Goal: Task Accomplishment & Management: Manage account settings

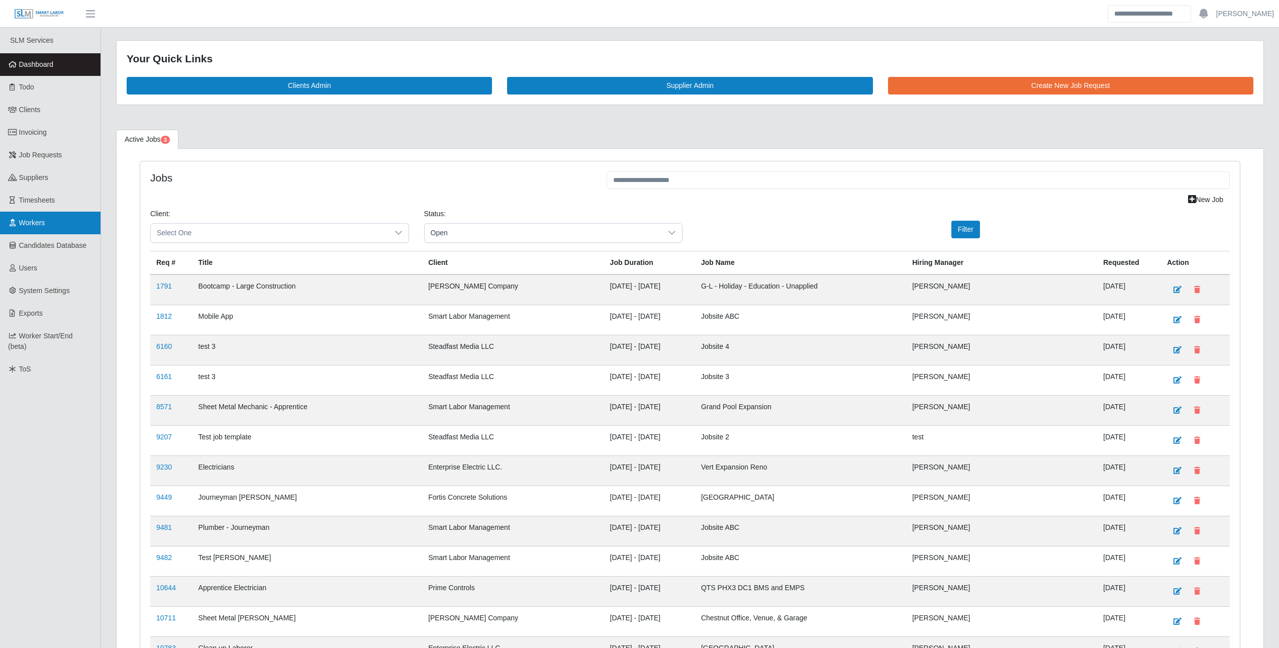
click at [56, 229] on link "Workers" at bounding box center [50, 222] width 100 height 23
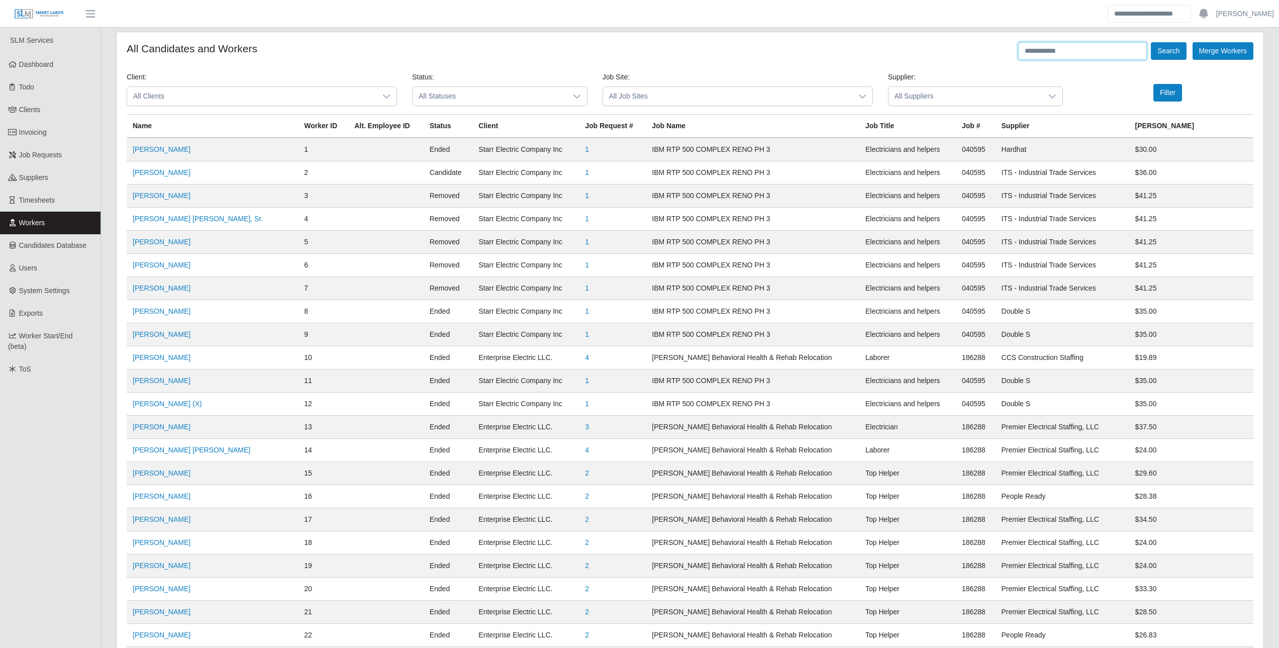
click at [1049, 53] on input "text" at bounding box center [1082, 51] width 129 height 18
click at [1150, 42] on button "Search" at bounding box center [1167, 51] width 35 height 18
click at [1051, 47] on input "**********" at bounding box center [1082, 51] width 129 height 18
click at [1150, 42] on button "Search" at bounding box center [1167, 51] width 35 height 18
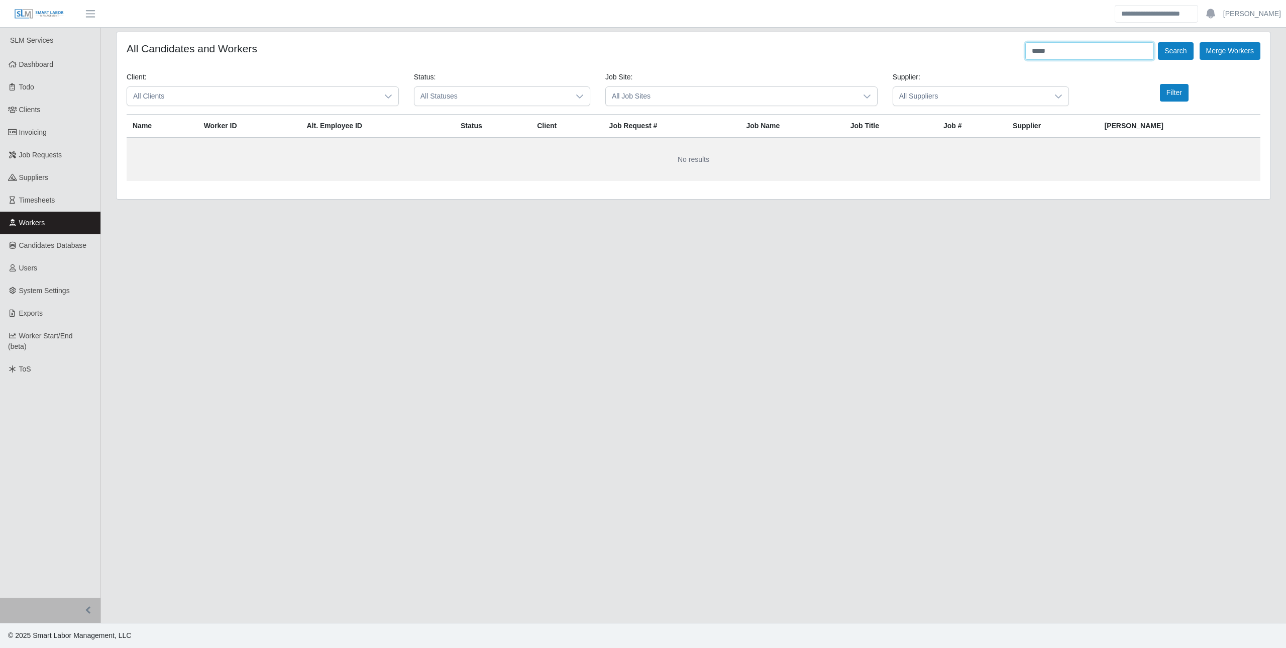
drag, startPoint x: 1056, startPoint y: 52, endPoint x: 966, endPoint y: 59, distance: 91.2
click at [970, 58] on div "All Candidates and Workers ***** Search Merge Workers" at bounding box center [694, 51] width 1134 height 18
type input "*******"
click at [1158, 42] on button "Search" at bounding box center [1175, 51] width 35 height 18
drag, startPoint x: 1052, startPoint y: 50, endPoint x: 926, endPoint y: 57, distance: 126.3
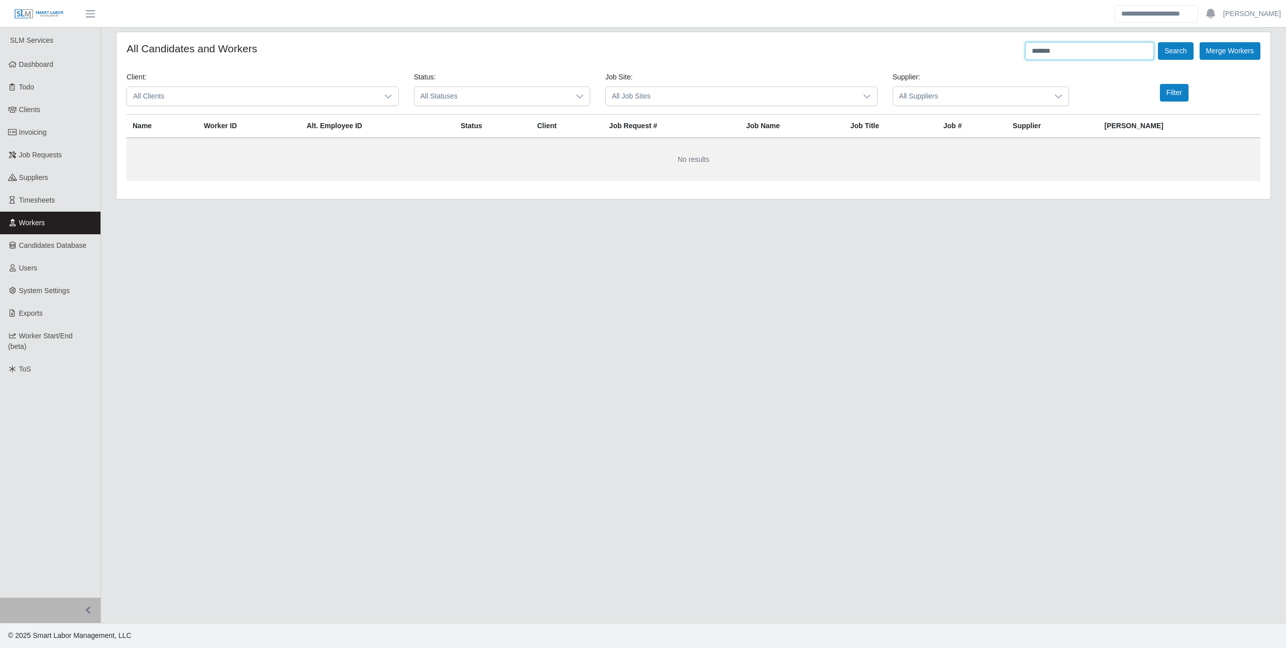
click at [936, 56] on div "All Candidates and Workers ******* Search Merge Workers" at bounding box center [694, 51] width 1134 height 18
click at [27, 226] on span "Workers" at bounding box center [32, 223] width 26 height 8
click at [1047, 41] on div "Loading... Search Merge Workers Client: All Clients Status: All Statuses Job Si…" at bounding box center [694, 115] width 1154 height 167
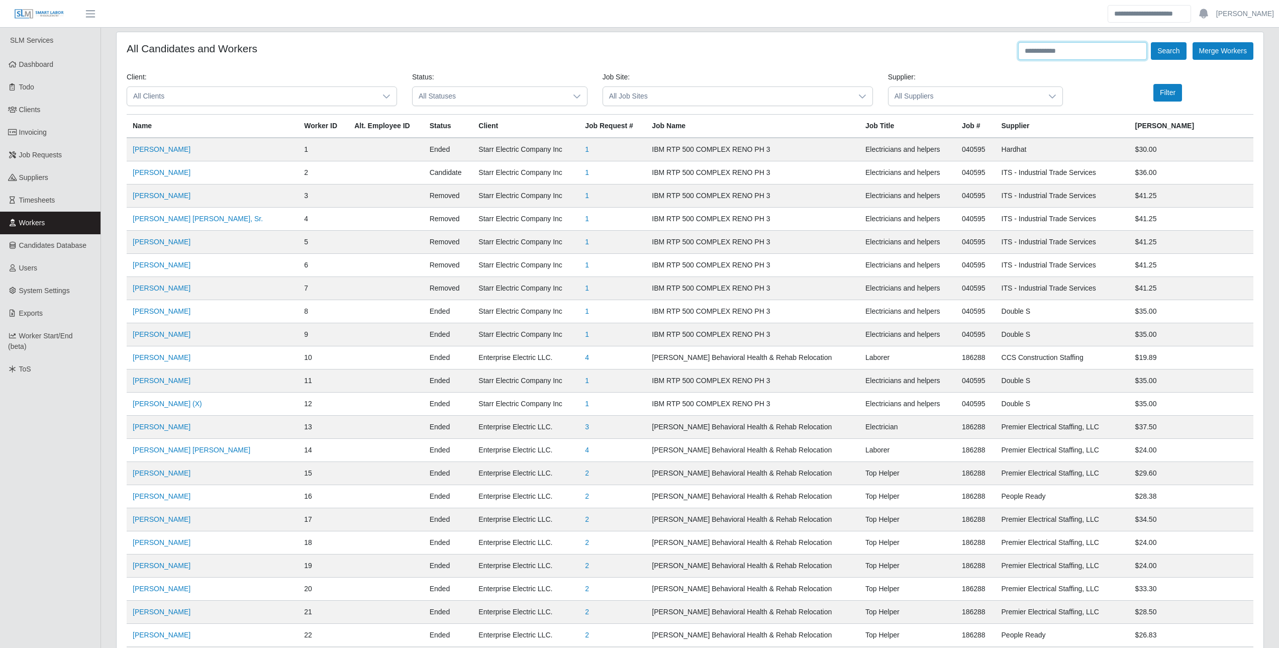
click at [1048, 51] on input "text" at bounding box center [1082, 51] width 129 height 18
click at [1150, 42] on button "Search" at bounding box center [1167, 51] width 35 height 18
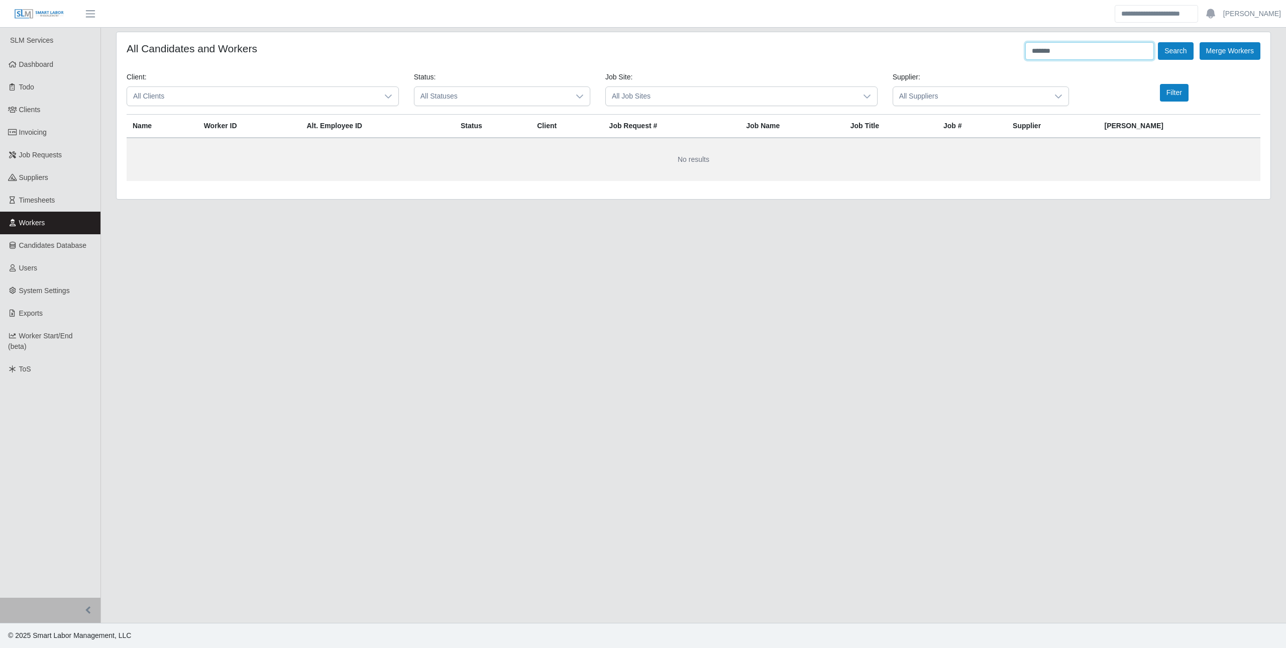
click at [1158, 42] on button "Search" at bounding box center [1175, 51] width 35 height 18
type input "*"
click at [1158, 42] on button "Search" at bounding box center [1175, 51] width 35 height 18
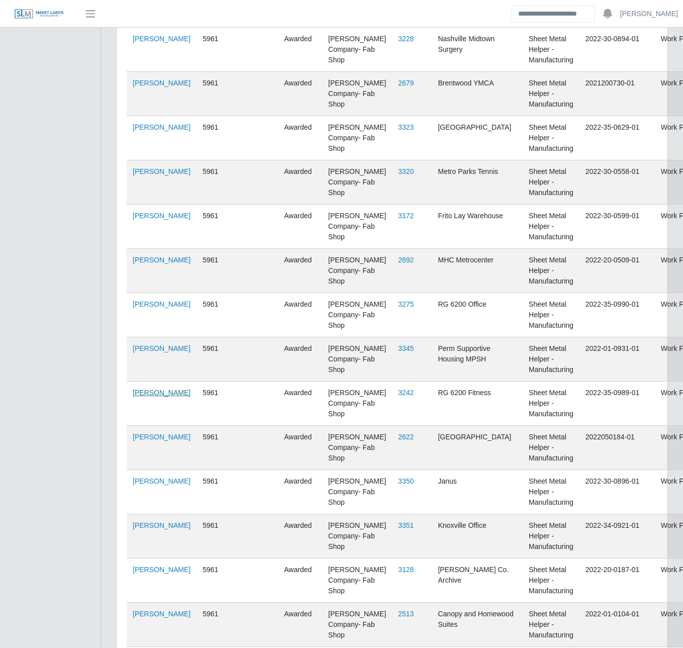
scroll to position [1055, 0]
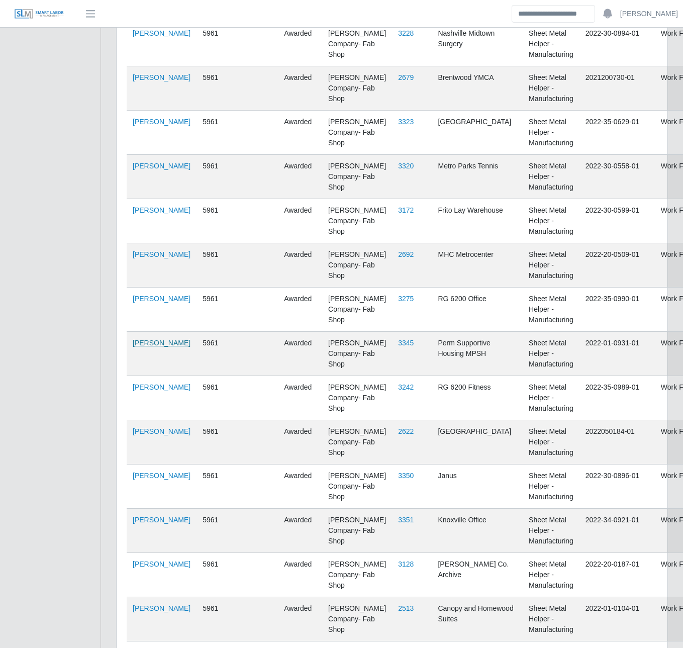
click at [143, 347] on link "Ariel Robles Galindo" at bounding box center [162, 343] width 58 height 8
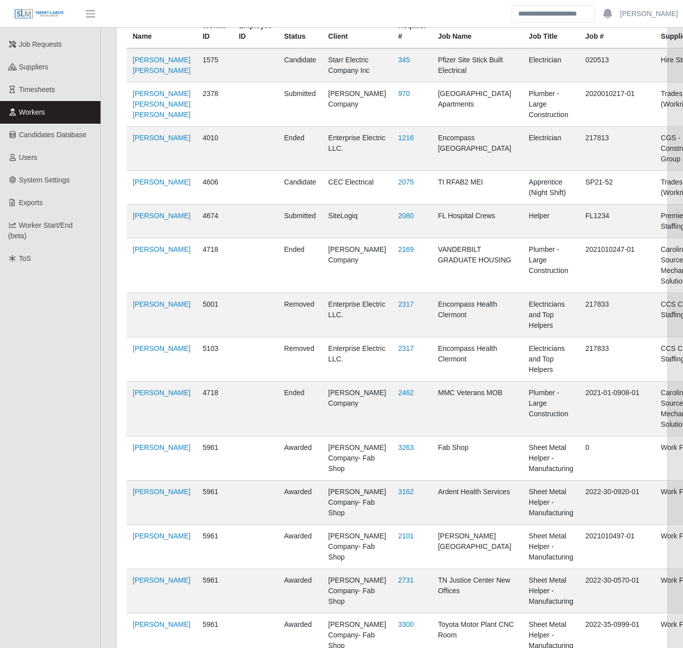
scroll to position [0, 0]
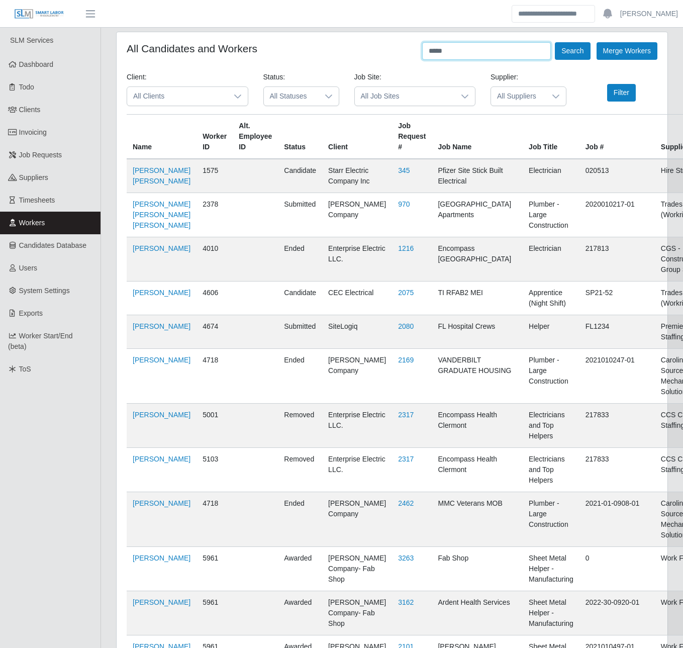
drag, startPoint x: 458, startPoint y: 51, endPoint x: 271, endPoint y: 35, distance: 187.1
click at [555, 42] on button "Search" at bounding box center [572, 51] width 35 height 18
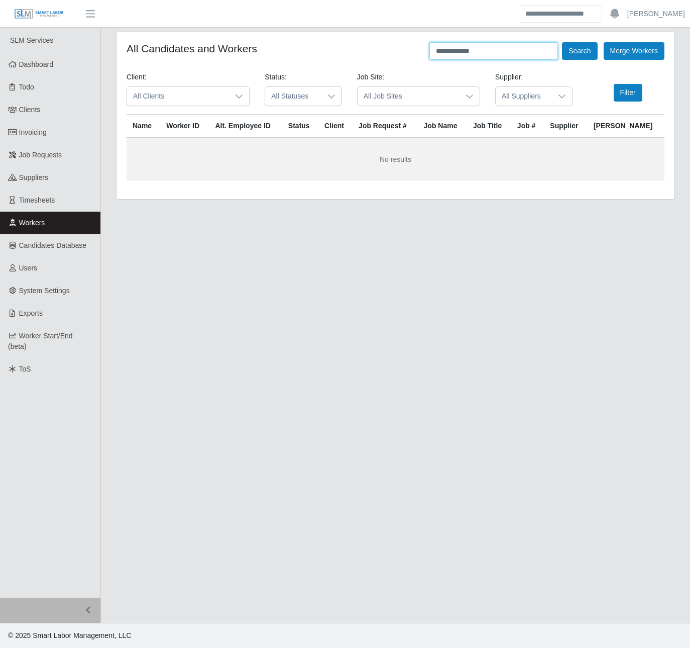
type input "**********"
click at [562, 42] on button "Search" at bounding box center [579, 51] width 35 height 18
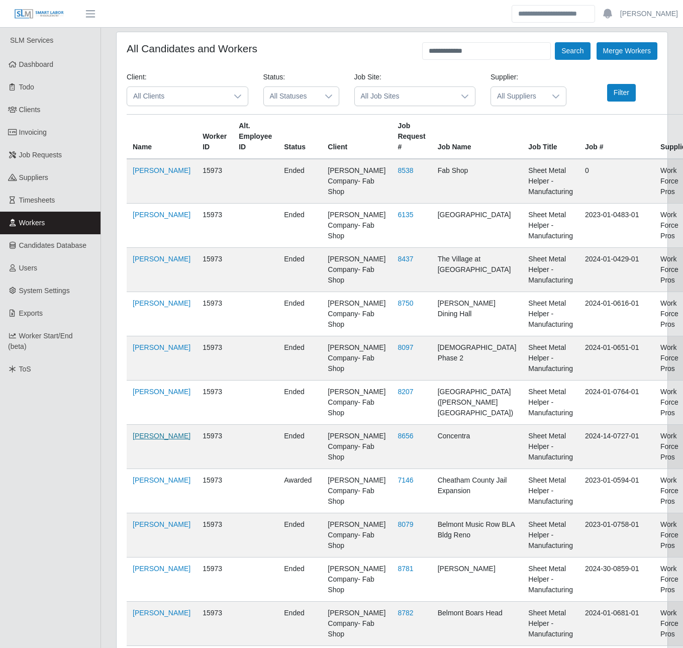
click at [144, 440] on link "Bryan Sevilla" at bounding box center [162, 436] width 58 height 8
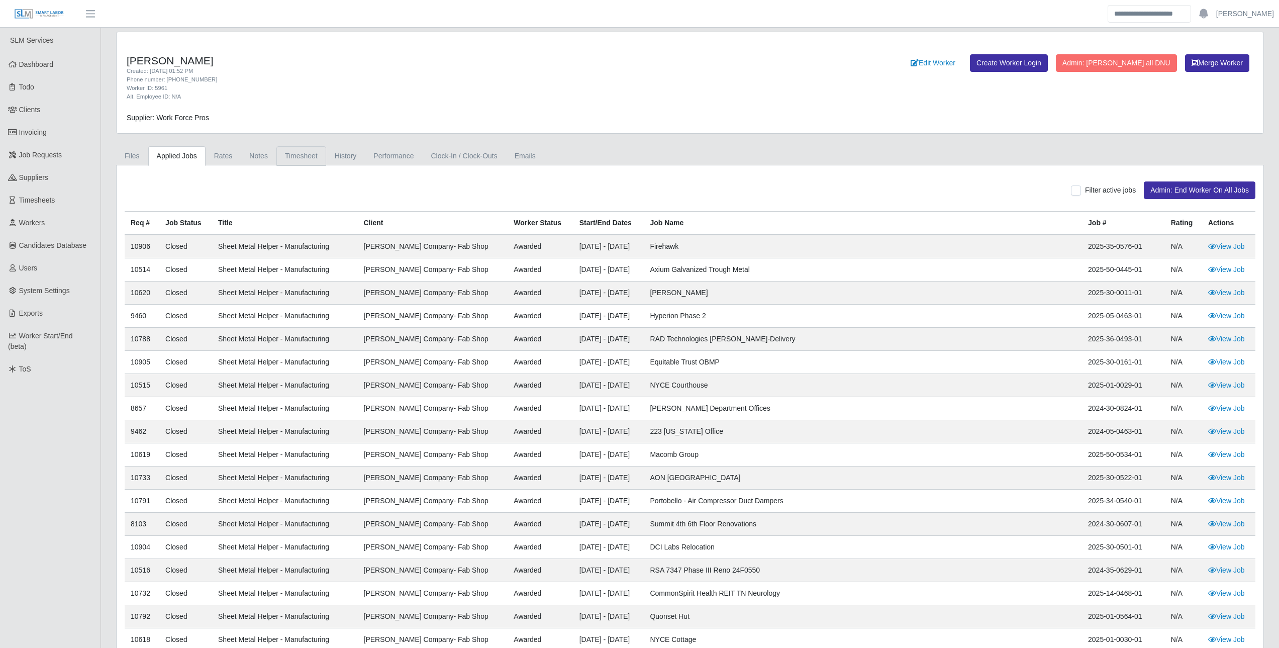
click at [303, 149] on link "Timesheet" at bounding box center [301, 156] width 50 height 20
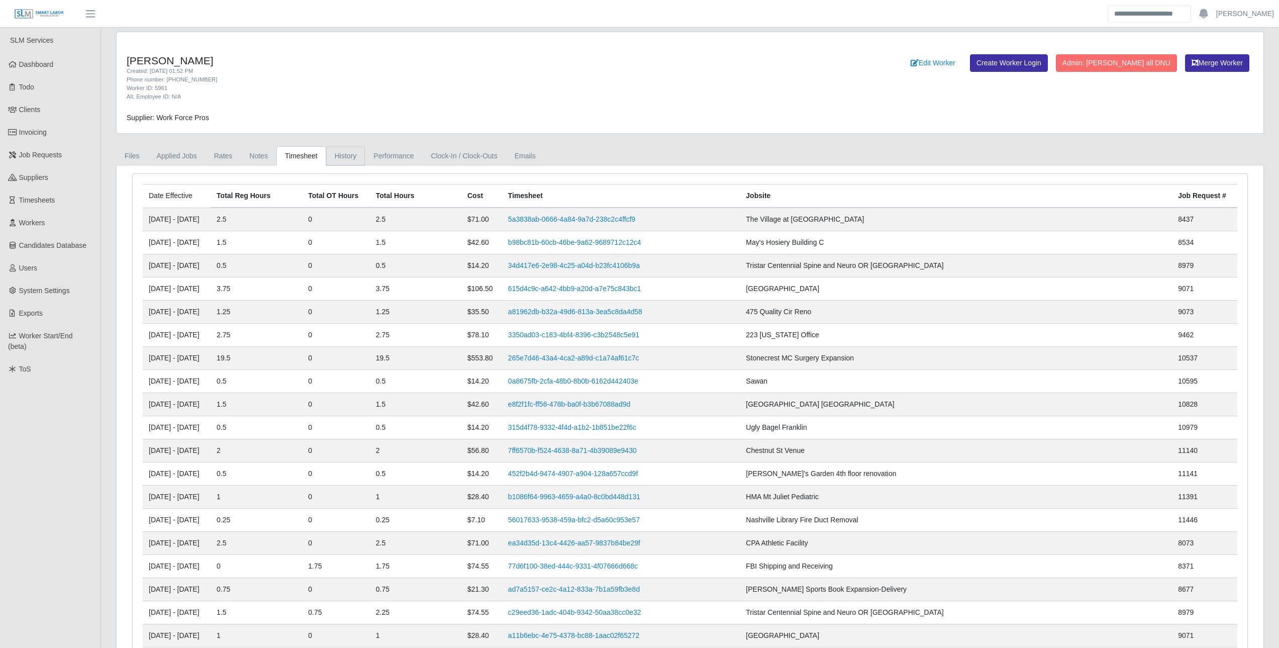
click at [326, 154] on link "History" at bounding box center [345, 156] width 39 height 20
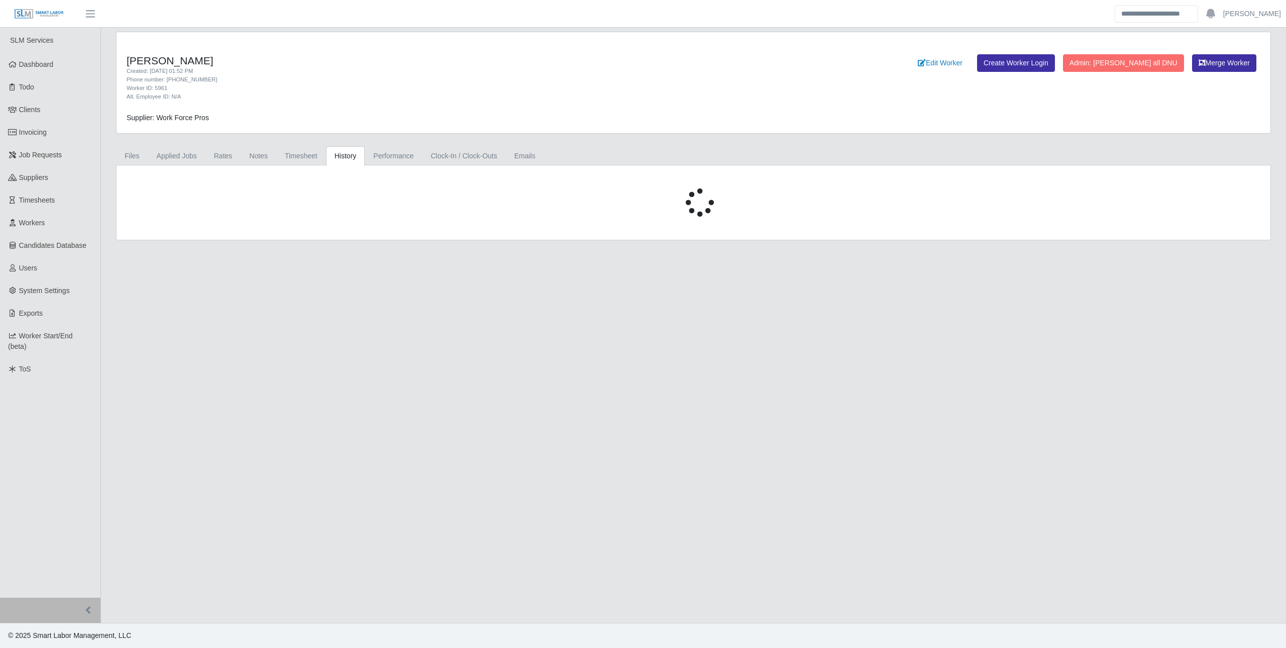
click at [338, 160] on link "History" at bounding box center [345, 156] width 39 height 20
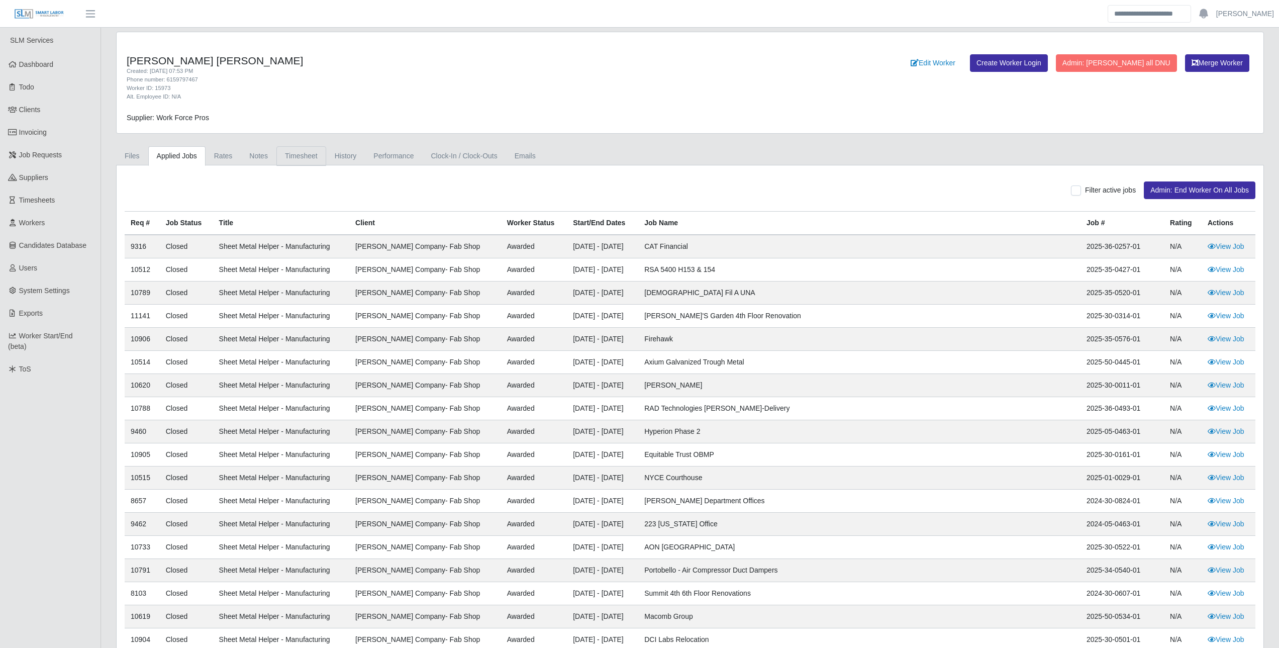
click at [311, 150] on link "Timesheet" at bounding box center [301, 156] width 50 height 20
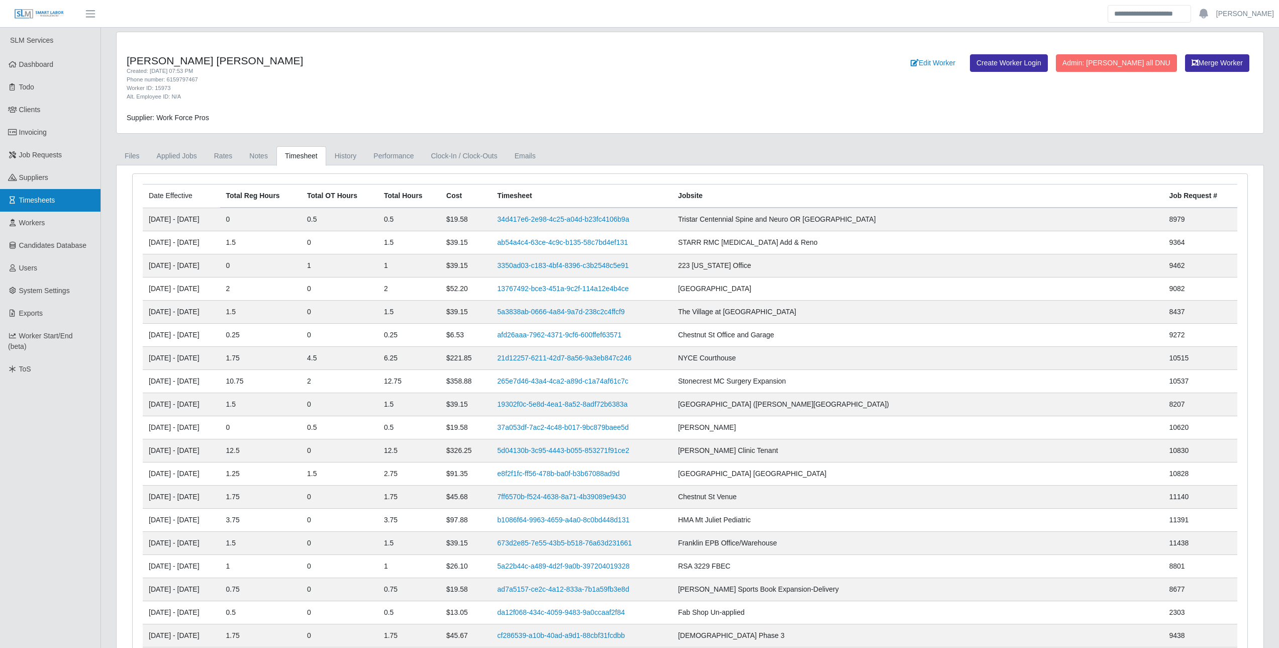
click at [34, 199] on span "Timesheets" at bounding box center [37, 200] width 36 height 8
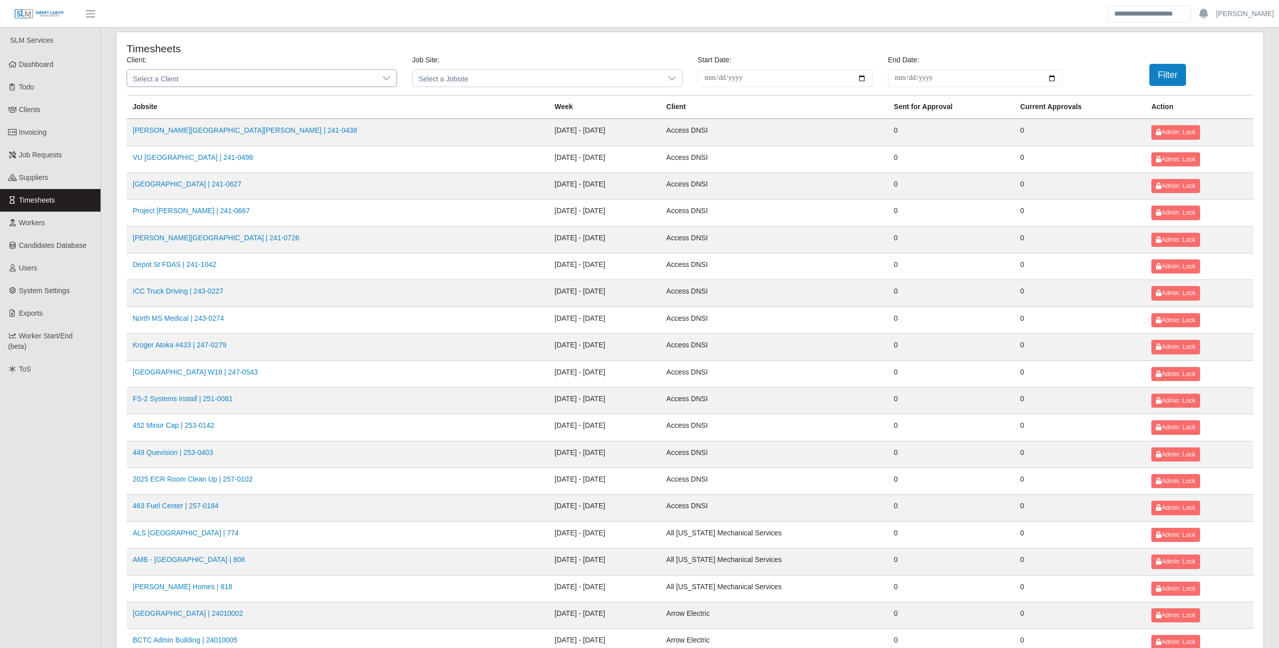
click at [359, 76] on span "Select a Client" at bounding box center [251, 78] width 249 height 17
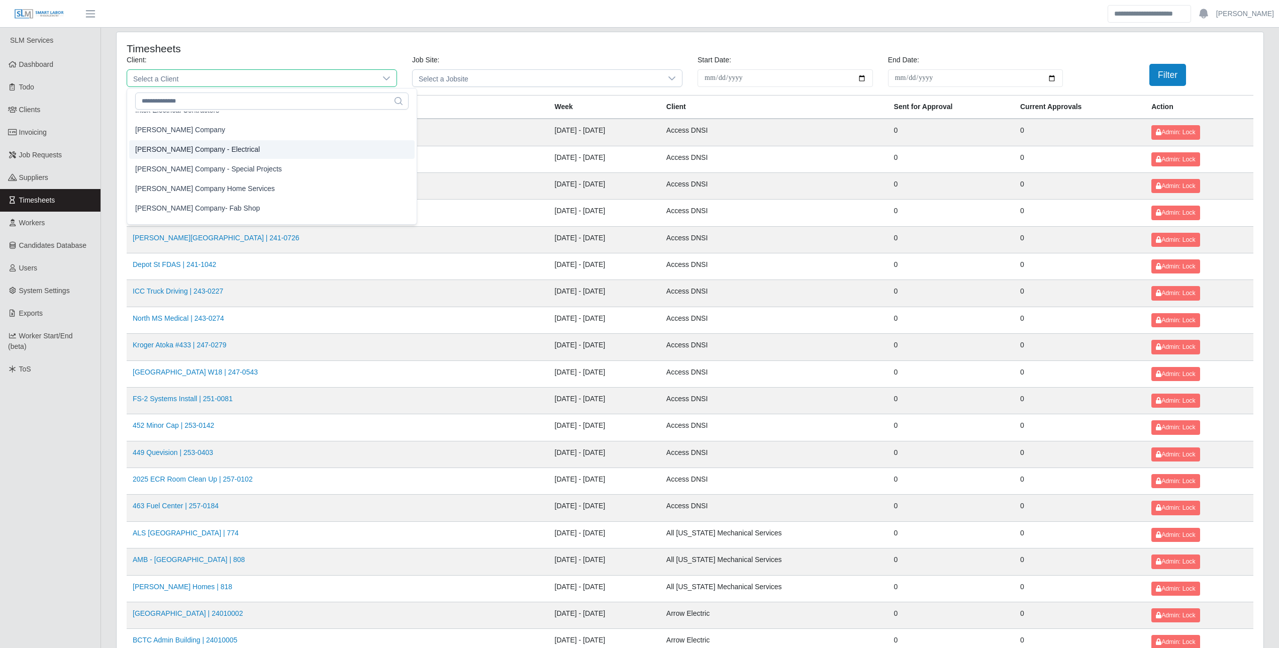
scroll to position [691, 0]
click at [259, 172] on li "[PERSON_NAME] Company- Fab Shop" at bounding box center [271, 176] width 285 height 19
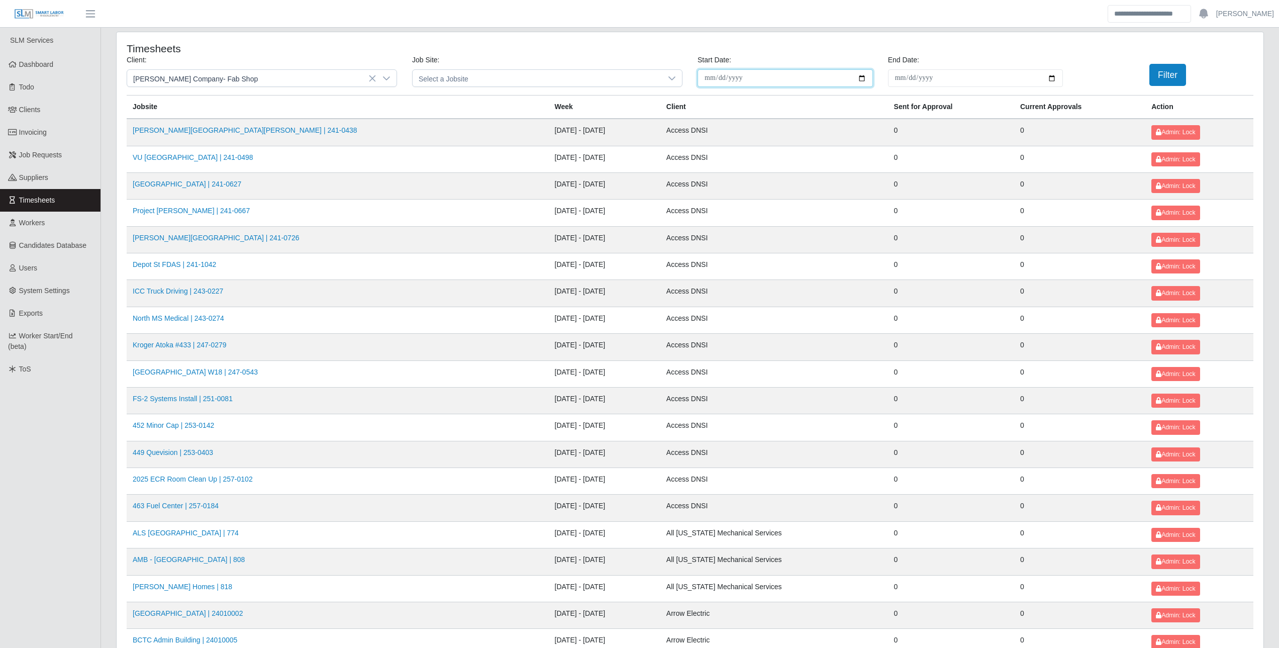
click at [857, 79] on input "**********" at bounding box center [784, 78] width 175 height 18
type input "**********"
click at [985, 78] on input "End Date:" at bounding box center [975, 78] width 175 height 18
click at [1051, 78] on input "End Date:" at bounding box center [975, 78] width 175 height 18
type input "**********"
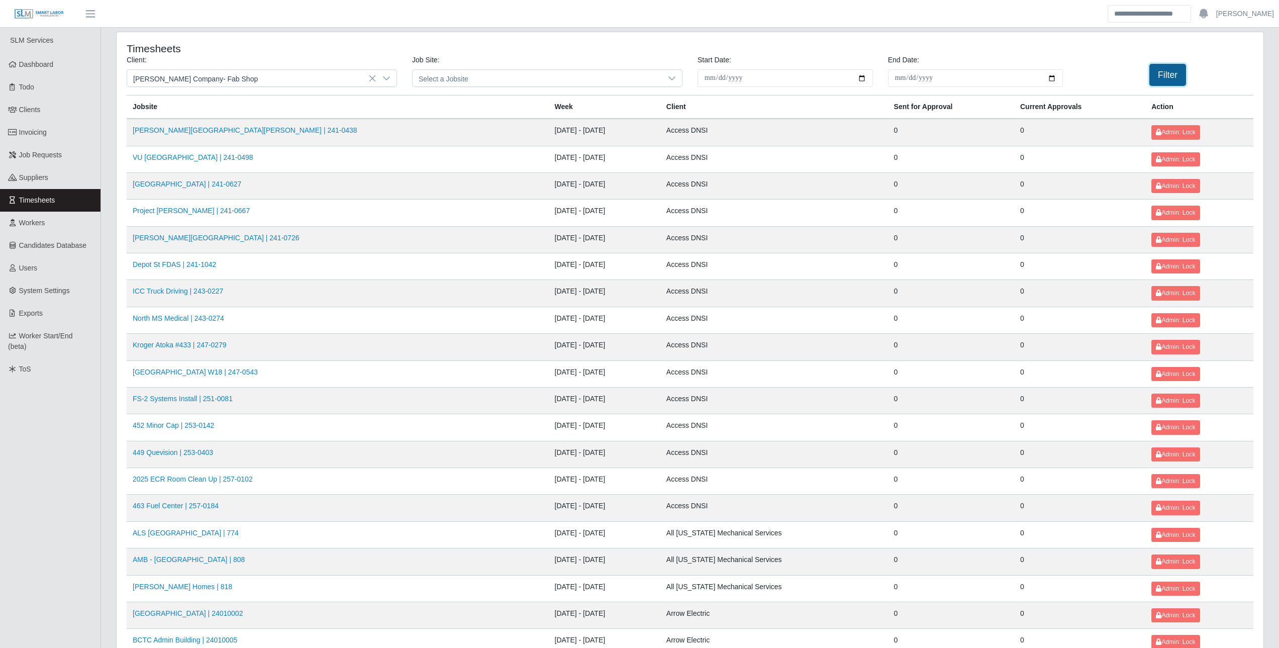
click at [1165, 76] on button "Filter" at bounding box center [1167, 75] width 37 height 22
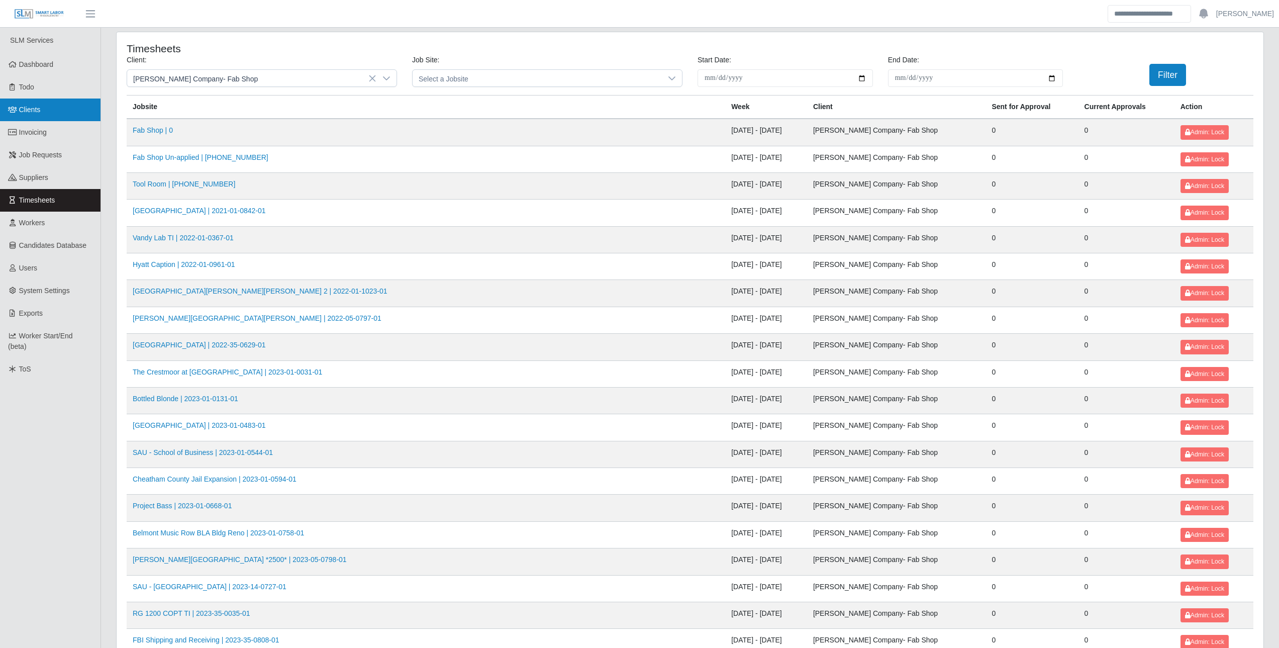
click at [63, 110] on link "Clients" at bounding box center [50, 109] width 100 height 23
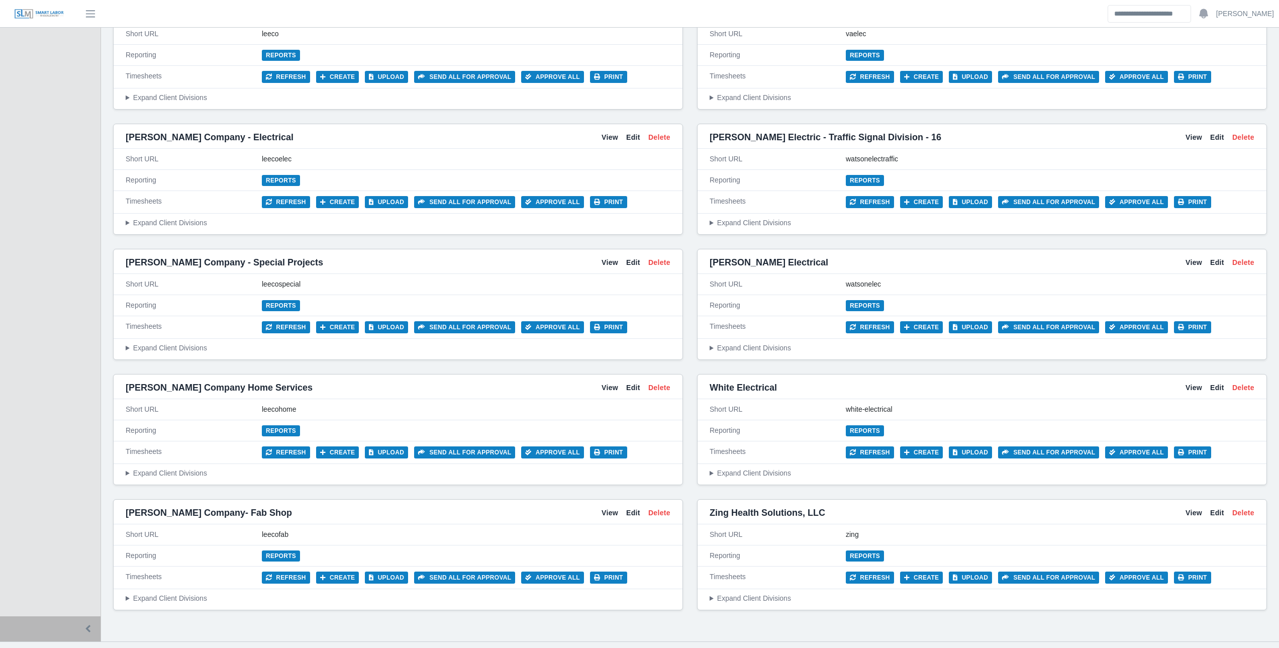
scroll to position [3649, 0]
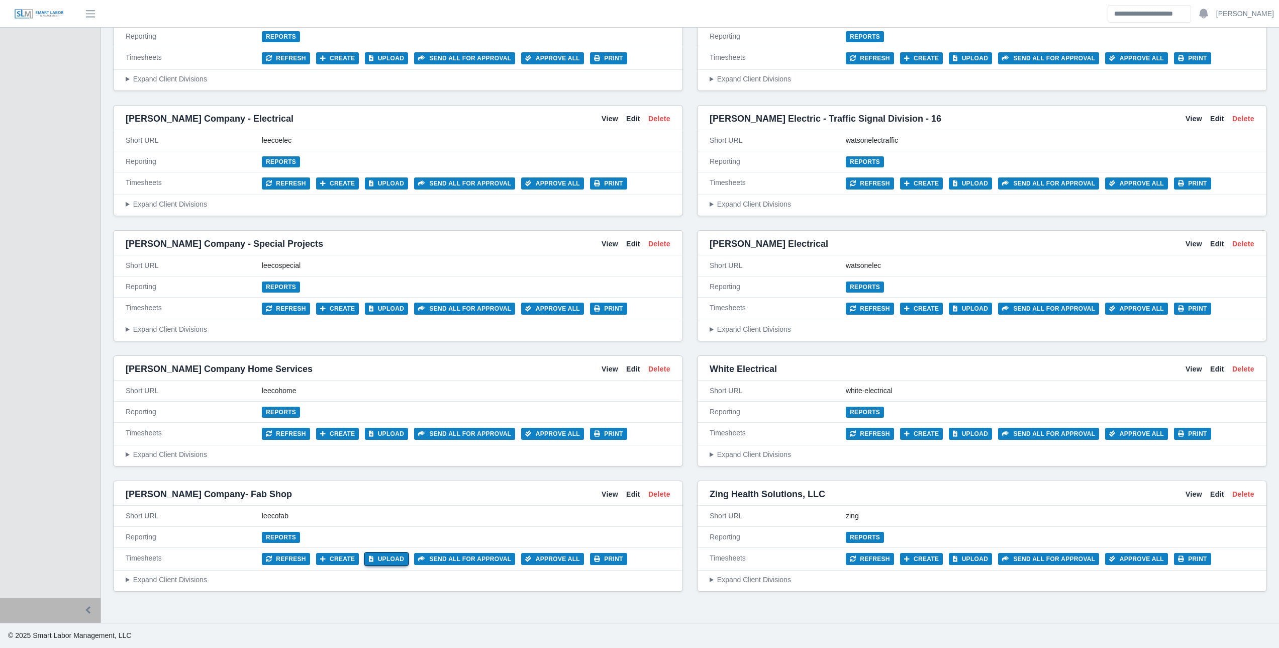
click at [374, 559] on button "Upload" at bounding box center [386, 559] width 43 height 12
